Goal: Find specific page/section: Find specific page/section

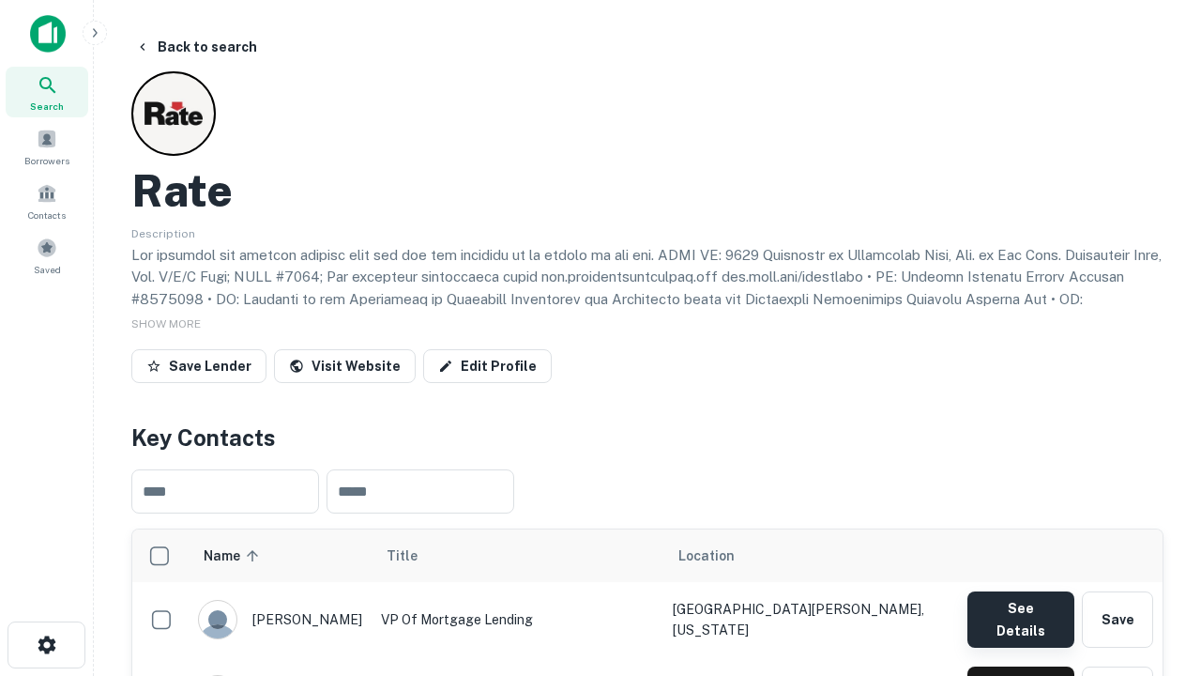
click at [1020, 610] on button "See Details" at bounding box center [1021, 619] width 107 height 56
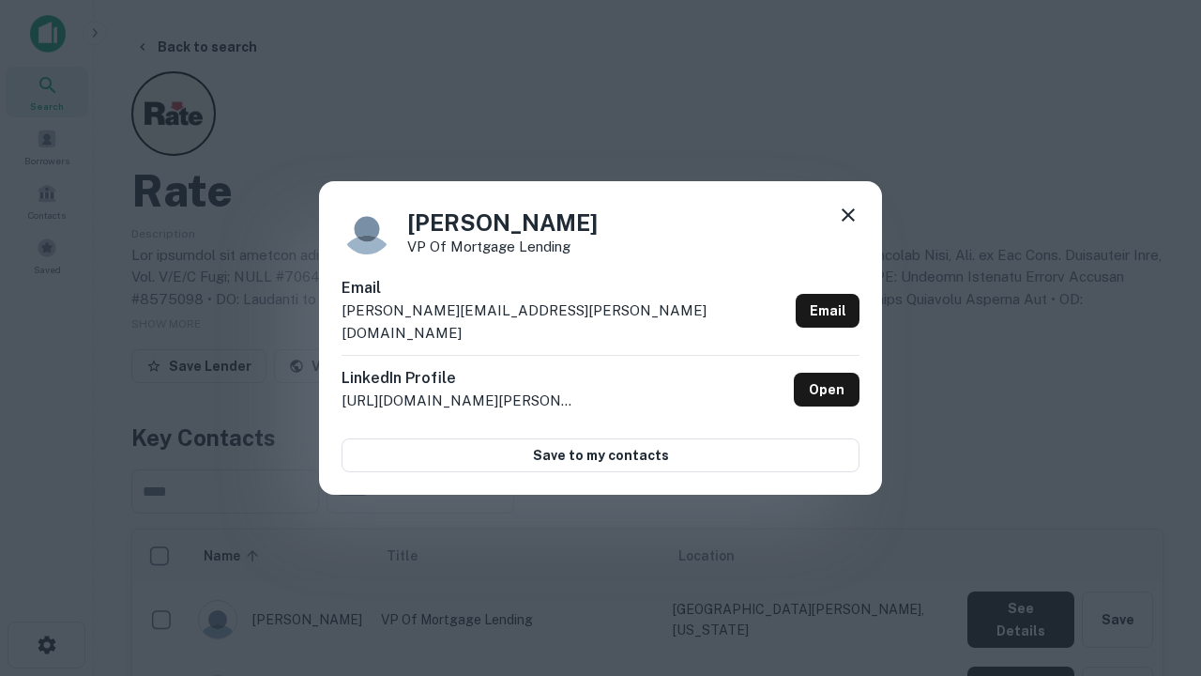
click at [848, 226] on icon at bounding box center [848, 215] width 23 height 23
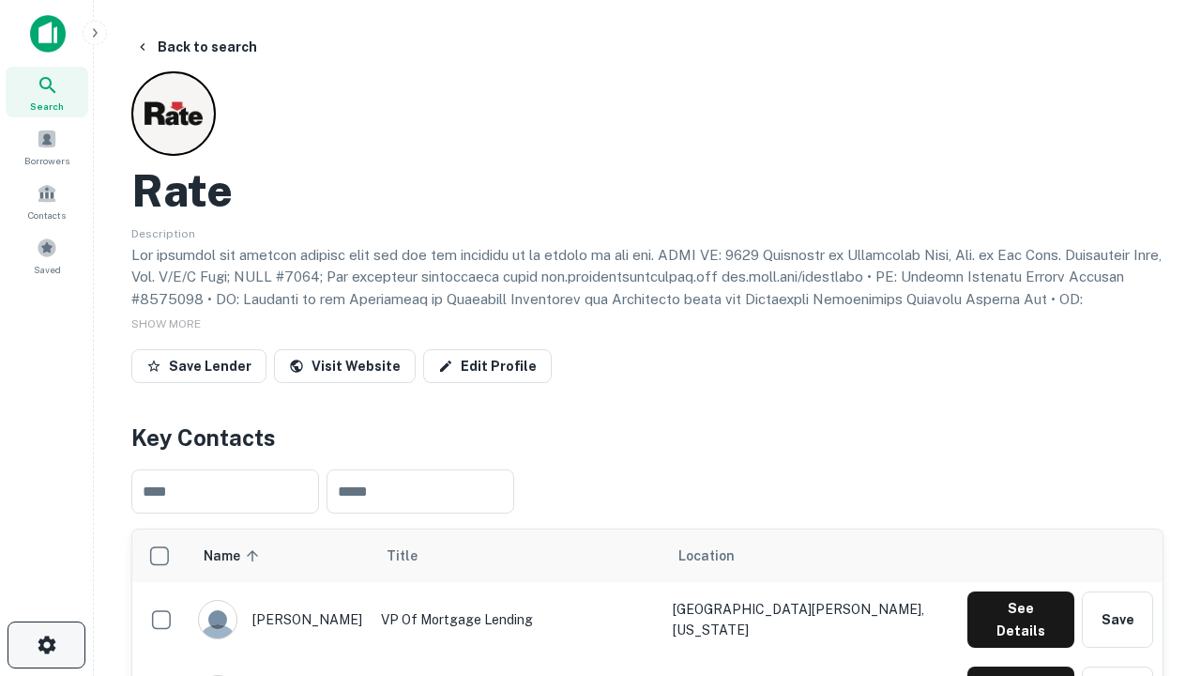
click at [46, 645] on icon "button" at bounding box center [47, 645] width 23 height 23
